Goal: Task Accomplishment & Management: Manage account settings

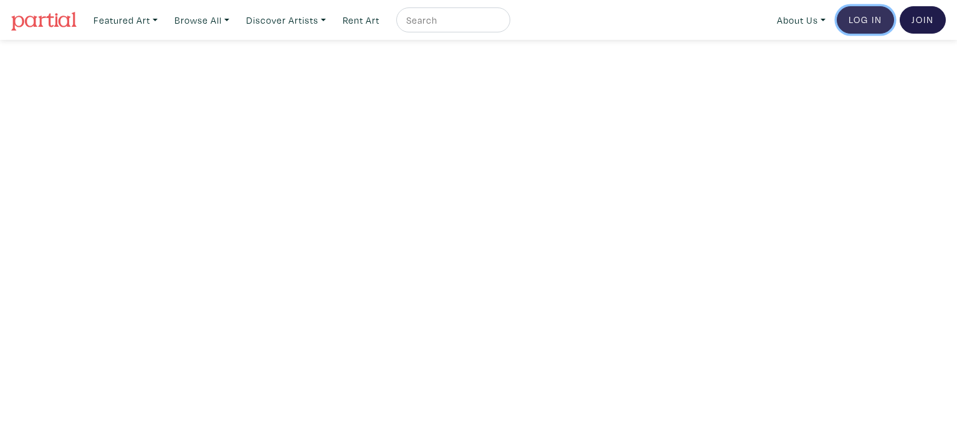
click at [875, 29] on link "Log In" at bounding box center [865, 19] width 57 height 27
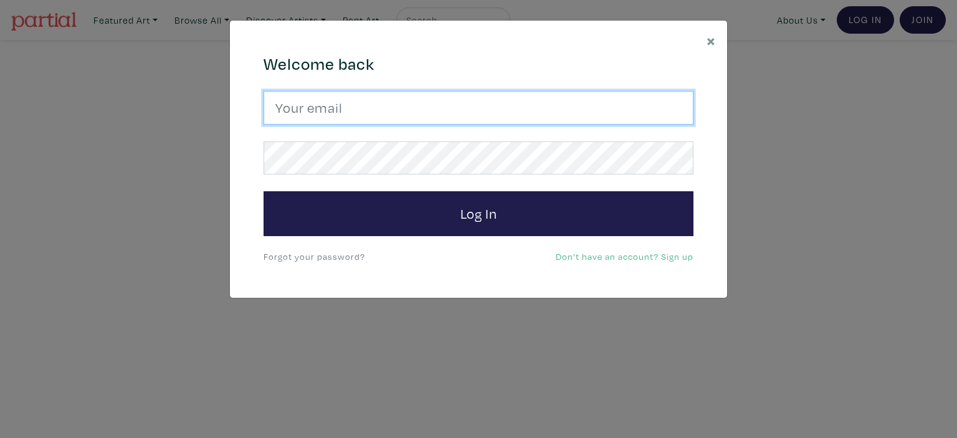
type input "vsaiko@gmail.com"
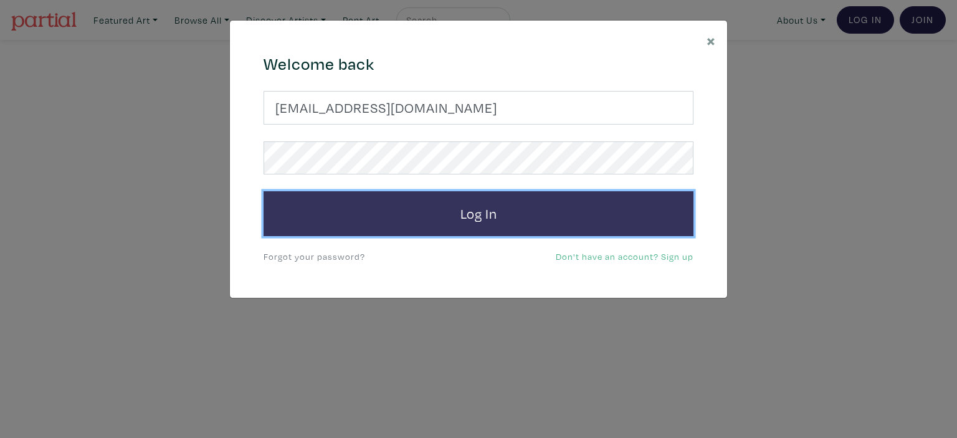
click at [540, 222] on button "Log In" at bounding box center [478, 213] width 430 height 45
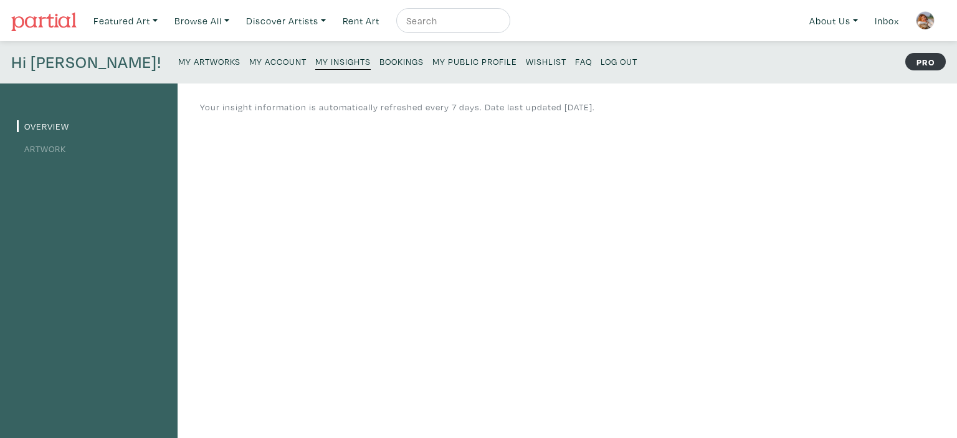
click at [178, 64] on small "My Artworks" at bounding box center [209, 61] width 62 height 12
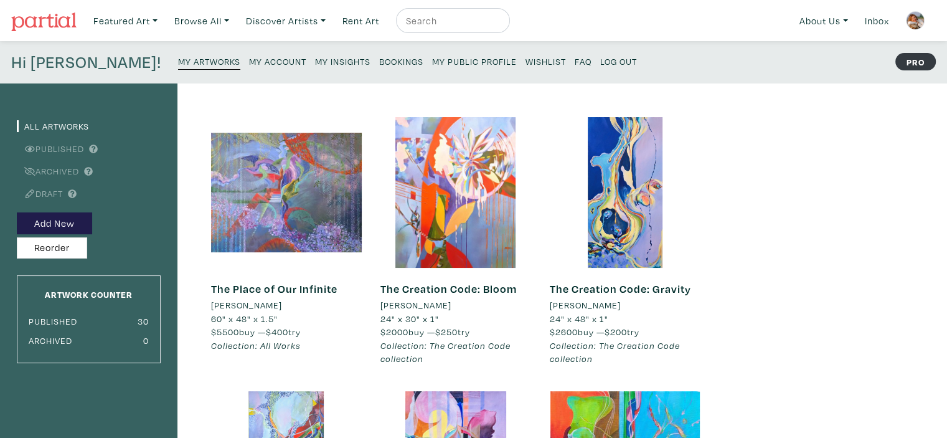
click at [919, 16] on img at bounding box center [915, 20] width 19 height 19
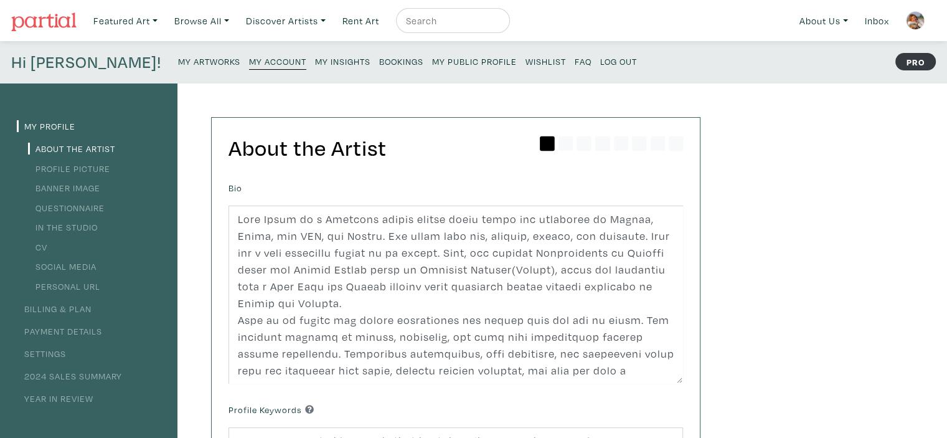
click at [600, 64] on small "Log Out" at bounding box center [618, 61] width 37 height 12
